Goal: Transaction & Acquisition: Download file/media

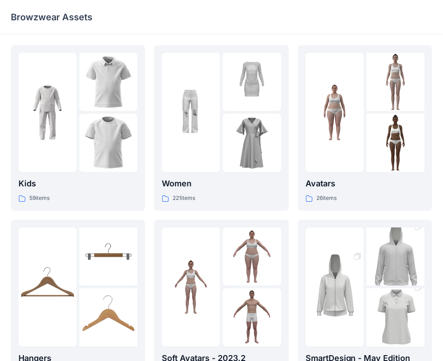
click at [240, 178] on p "Women" at bounding box center [221, 183] width 119 height 13
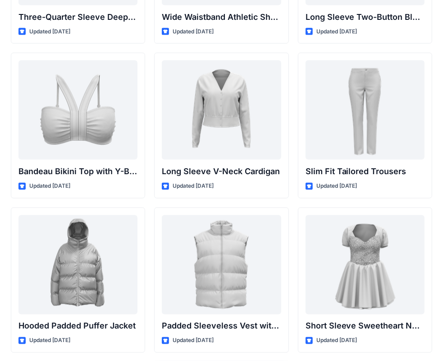
scroll to position [916, 0]
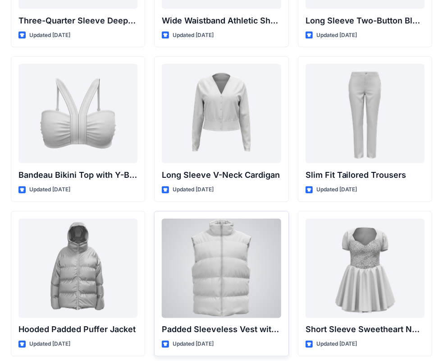
click at [259, 249] on div at bounding box center [221, 268] width 119 height 99
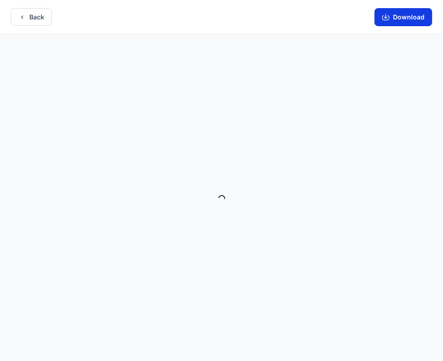
click at [405, 20] on button "Download" at bounding box center [404, 17] width 58 height 18
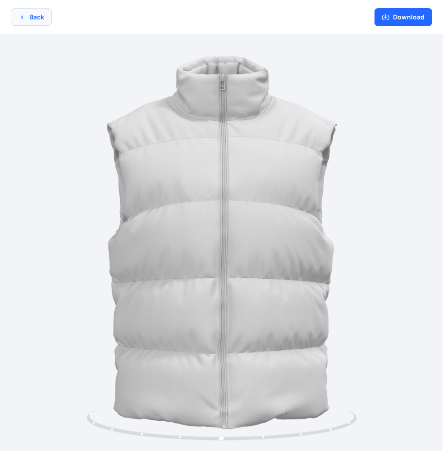
click at [19, 20] on icon "button" at bounding box center [21, 17] width 7 height 7
